Goal: Task Accomplishment & Management: Complete application form

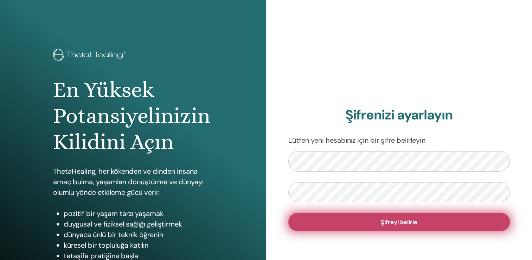
click at [386, 222] on span "Şifreyi belirle" at bounding box center [399, 221] width 37 height 7
click at [395, 222] on span "Şifreyi belirle" at bounding box center [399, 221] width 37 height 7
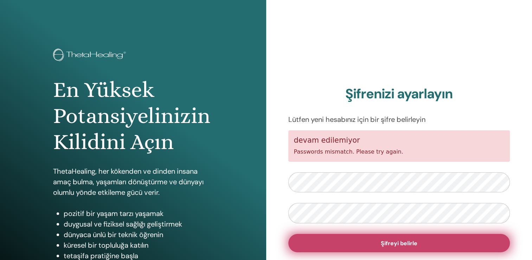
click at [413, 243] on span "Şifreyi belirle" at bounding box center [399, 242] width 37 height 7
